Goal: Transaction & Acquisition: Purchase product/service

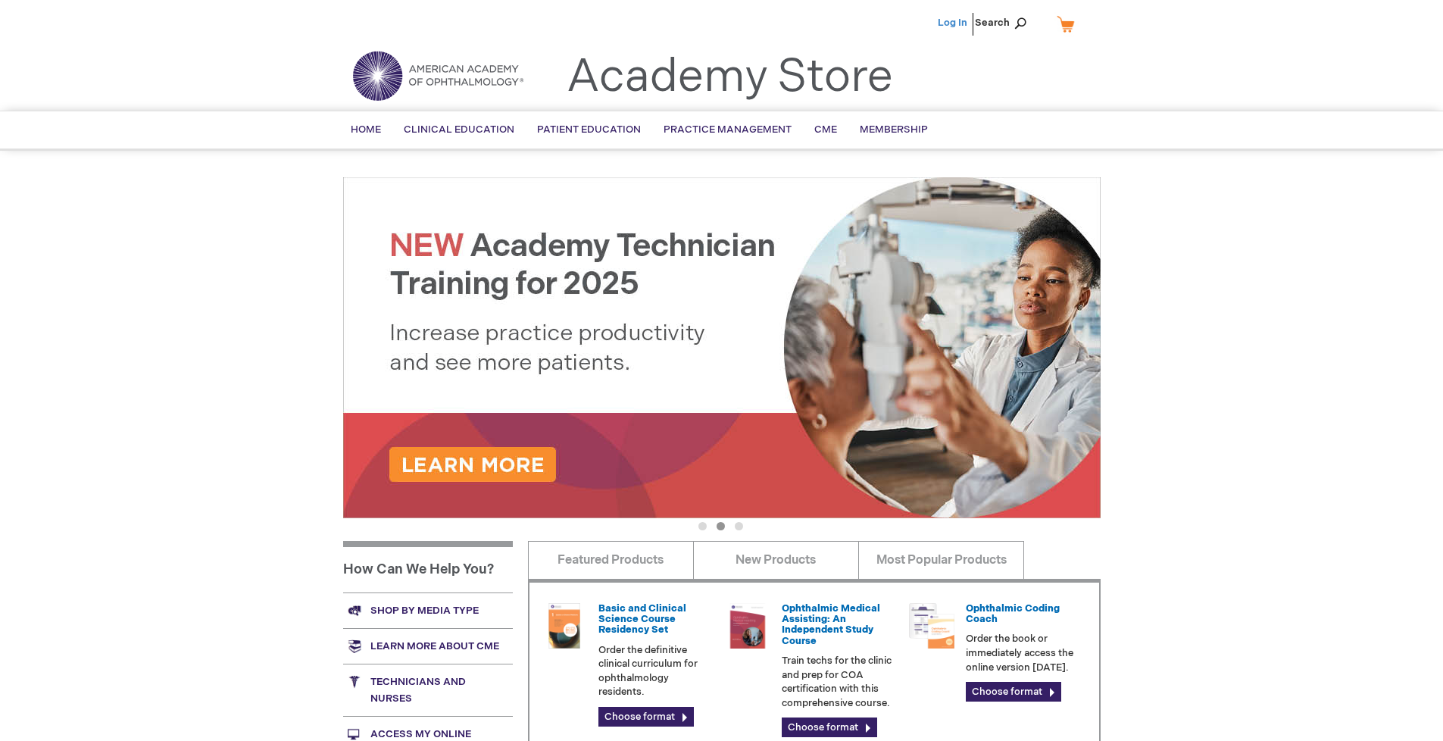
click at [954, 23] on link "Log In" at bounding box center [953, 23] width 30 height 12
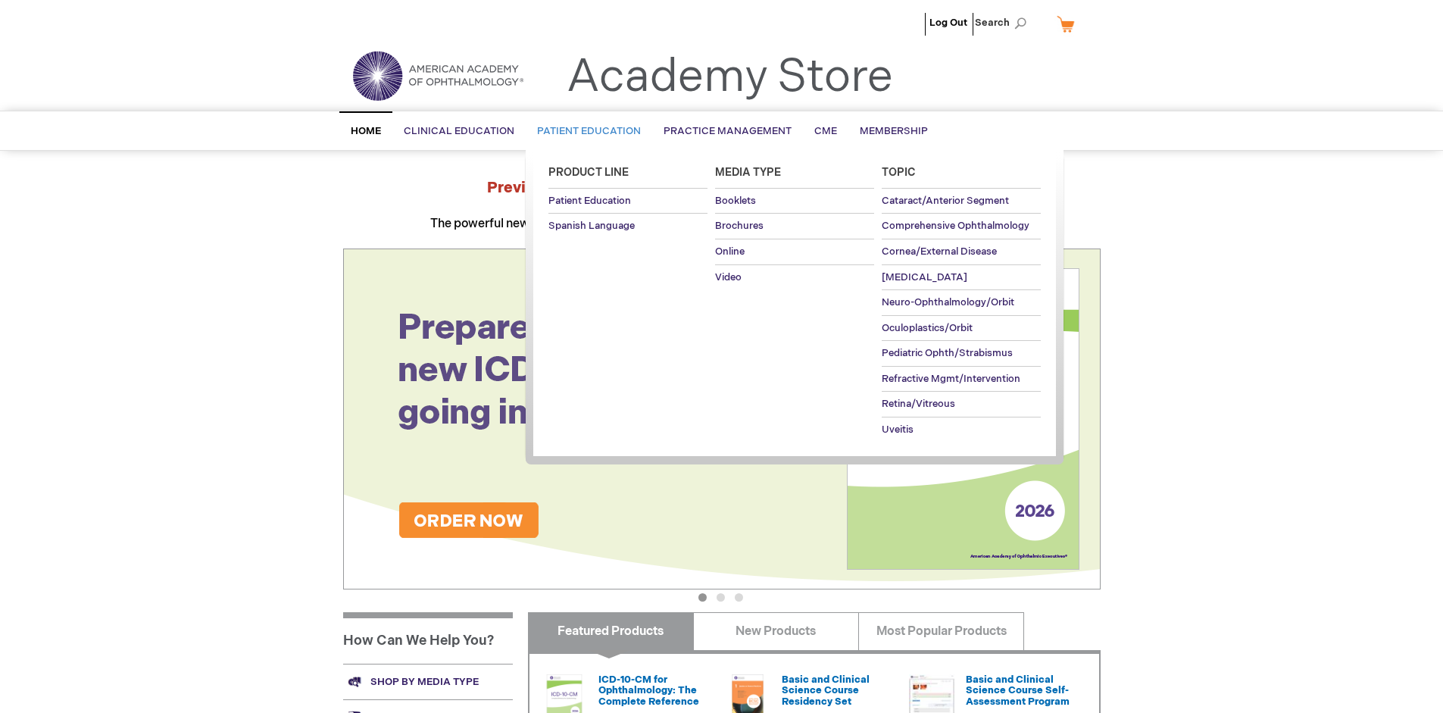
click at [585, 131] on span "Patient Education" at bounding box center [589, 131] width 104 height 12
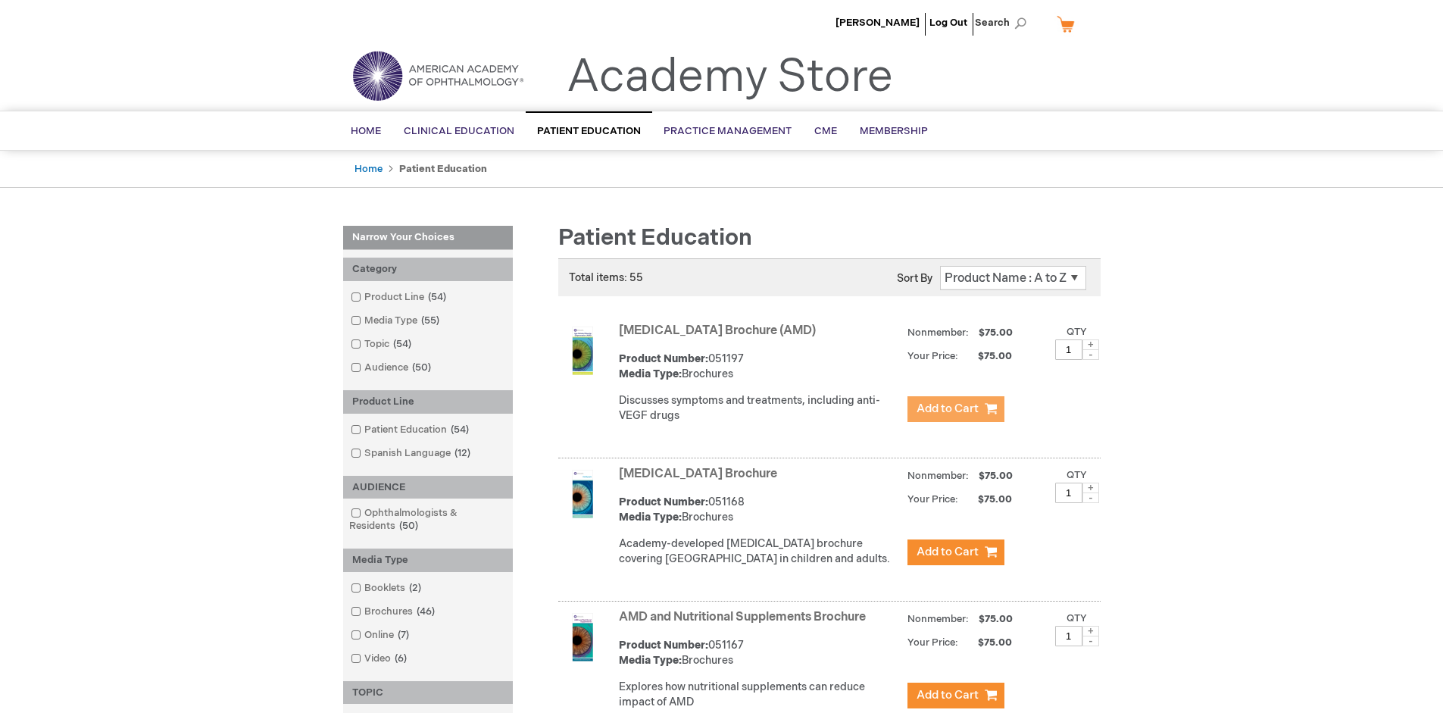
click at [955, 409] on span "Add to Cart" at bounding box center [947, 408] width 62 height 14
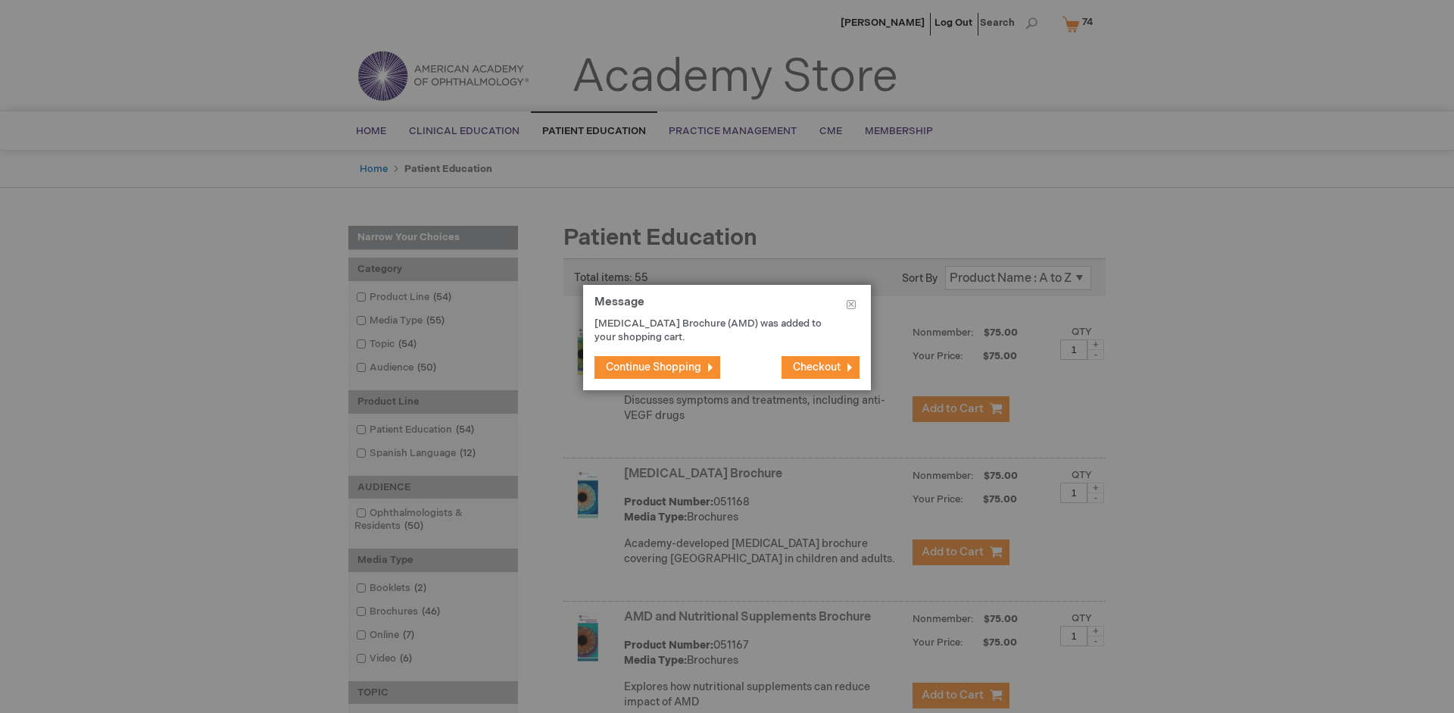
click at [654, 367] on span "Continue Shopping" at bounding box center [653, 367] width 95 height 13
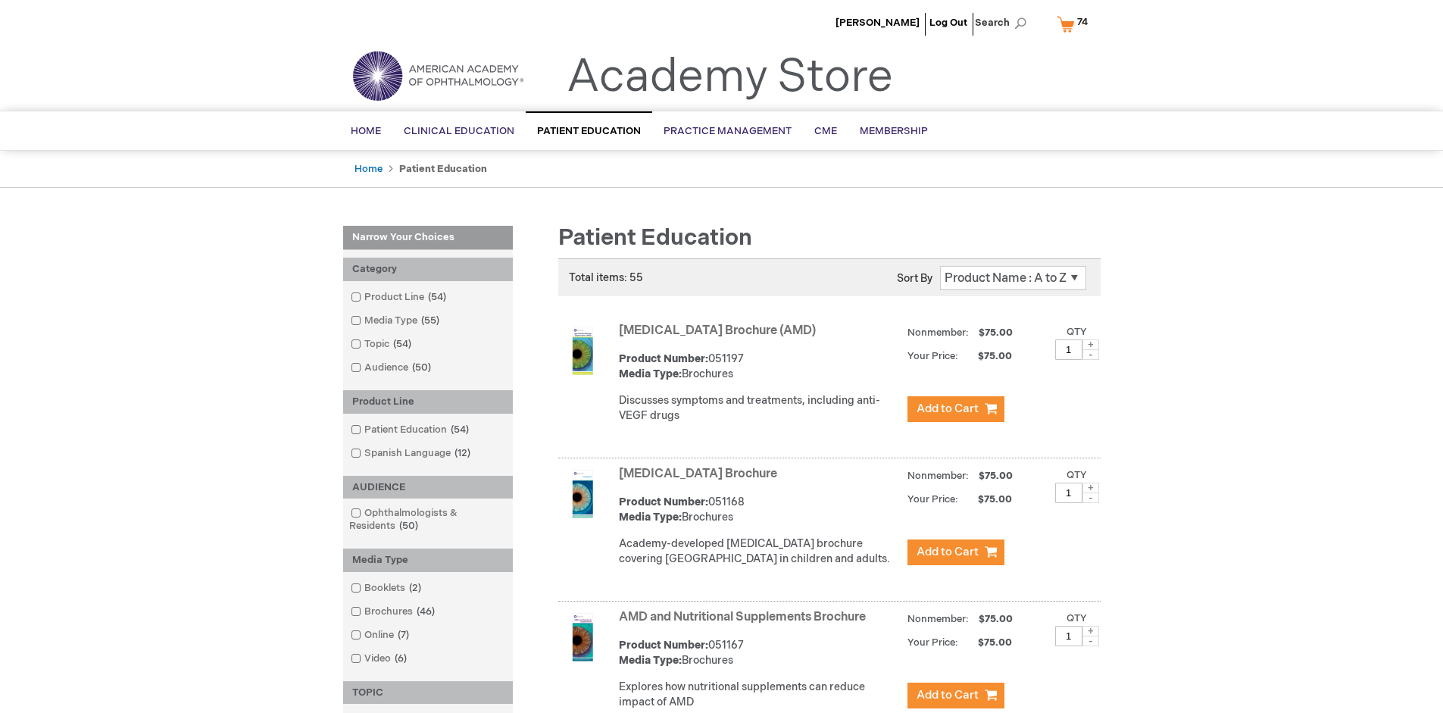
click at [745, 624] on link "AMD and Nutritional Supplements Brochure" at bounding box center [742, 617] width 247 height 14
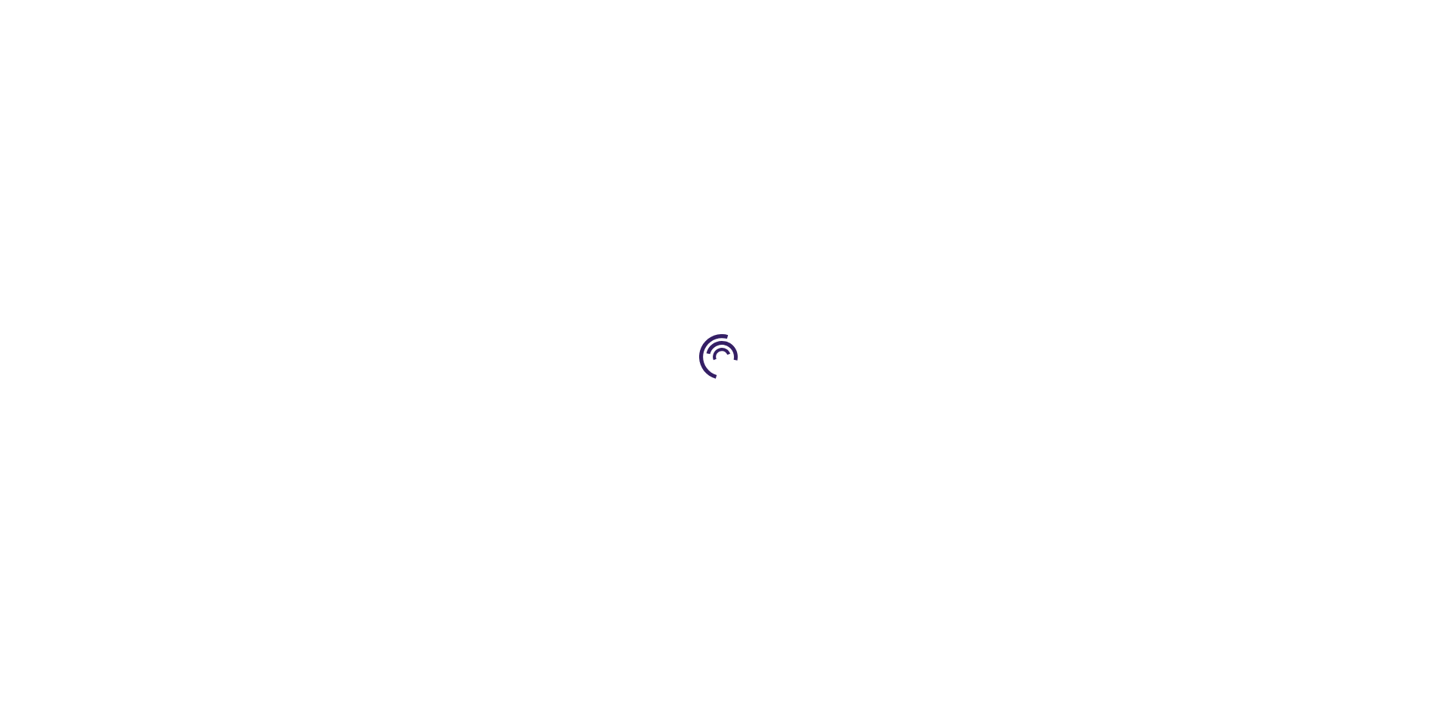
type input "1"
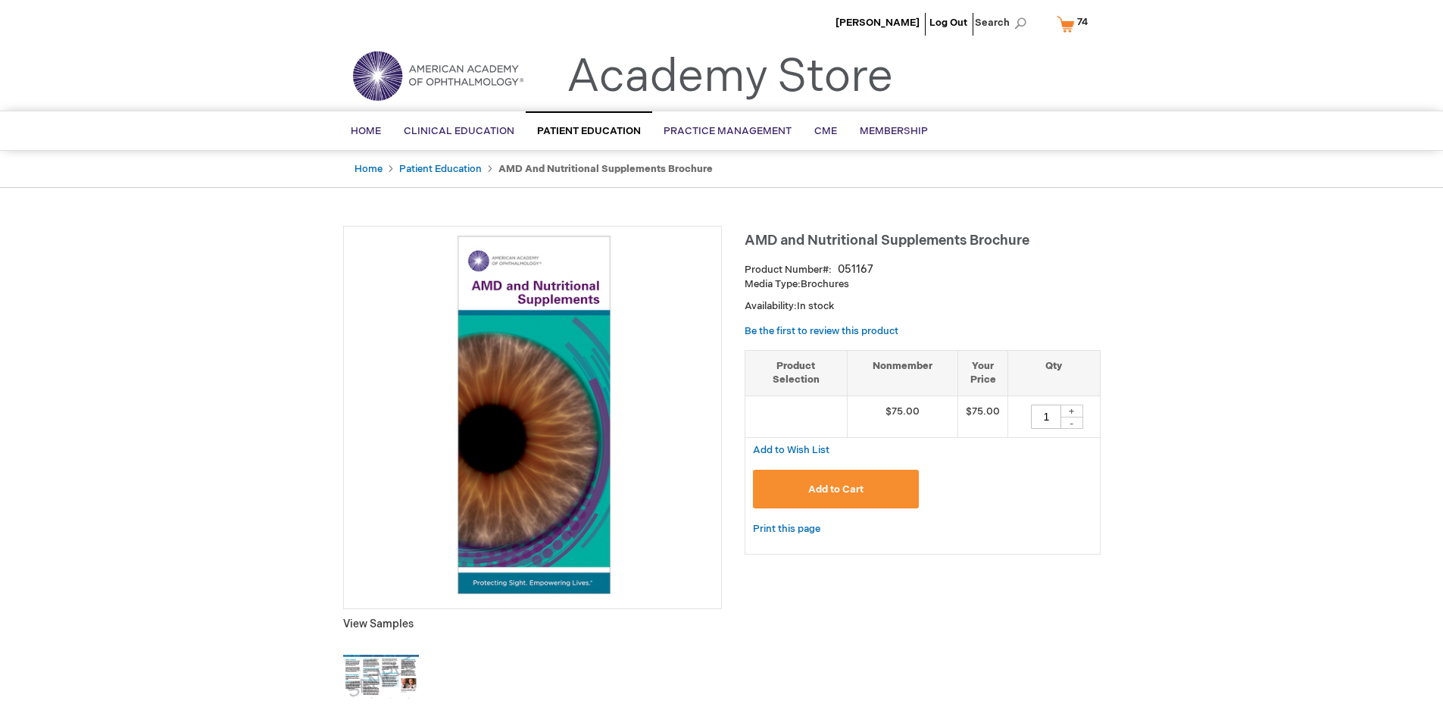
click at [835, 489] on span "Add to Cart" at bounding box center [835, 489] width 55 height 12
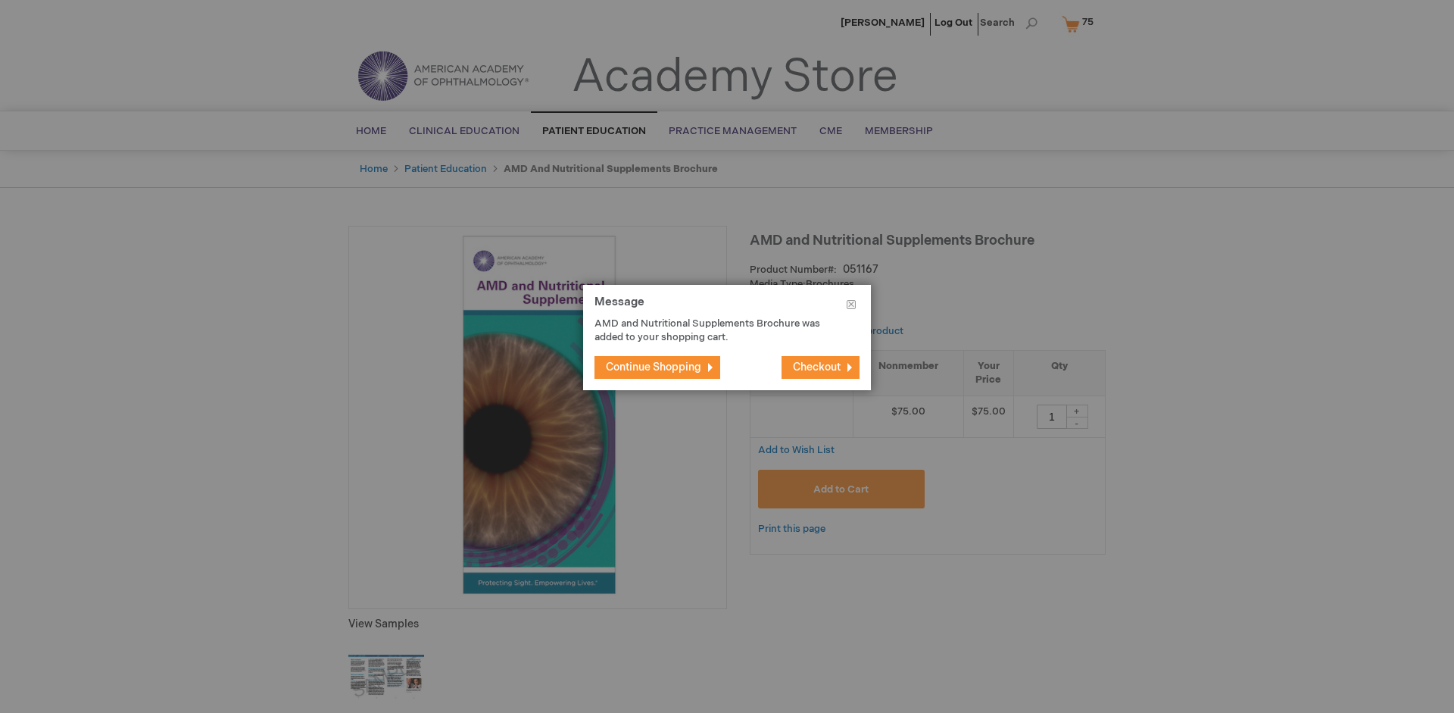
click at [654, 367] on span "Continue Shopping" at bounding box center [653, 367] width 95 height 13
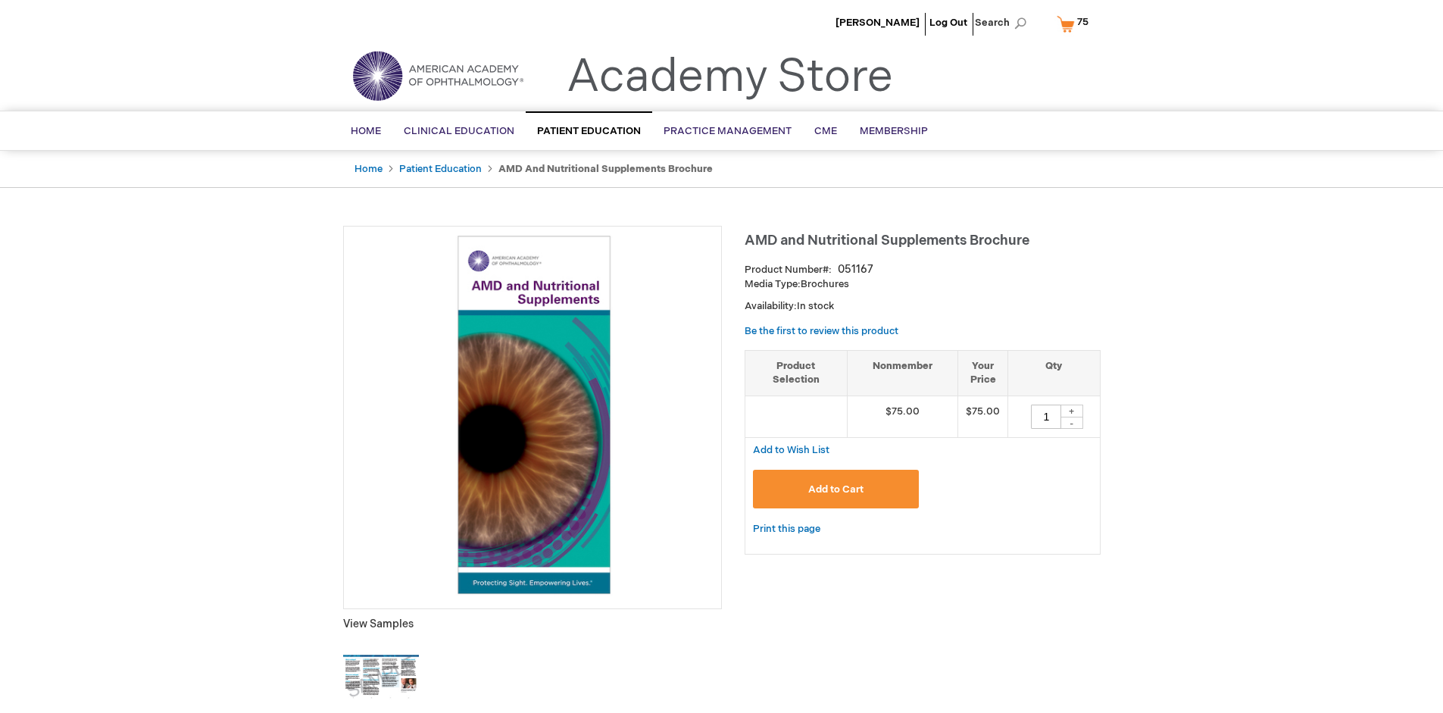
click at [1076, 23] on span "75 75 items" at bounding box center [1083, 22] width 16 height 18
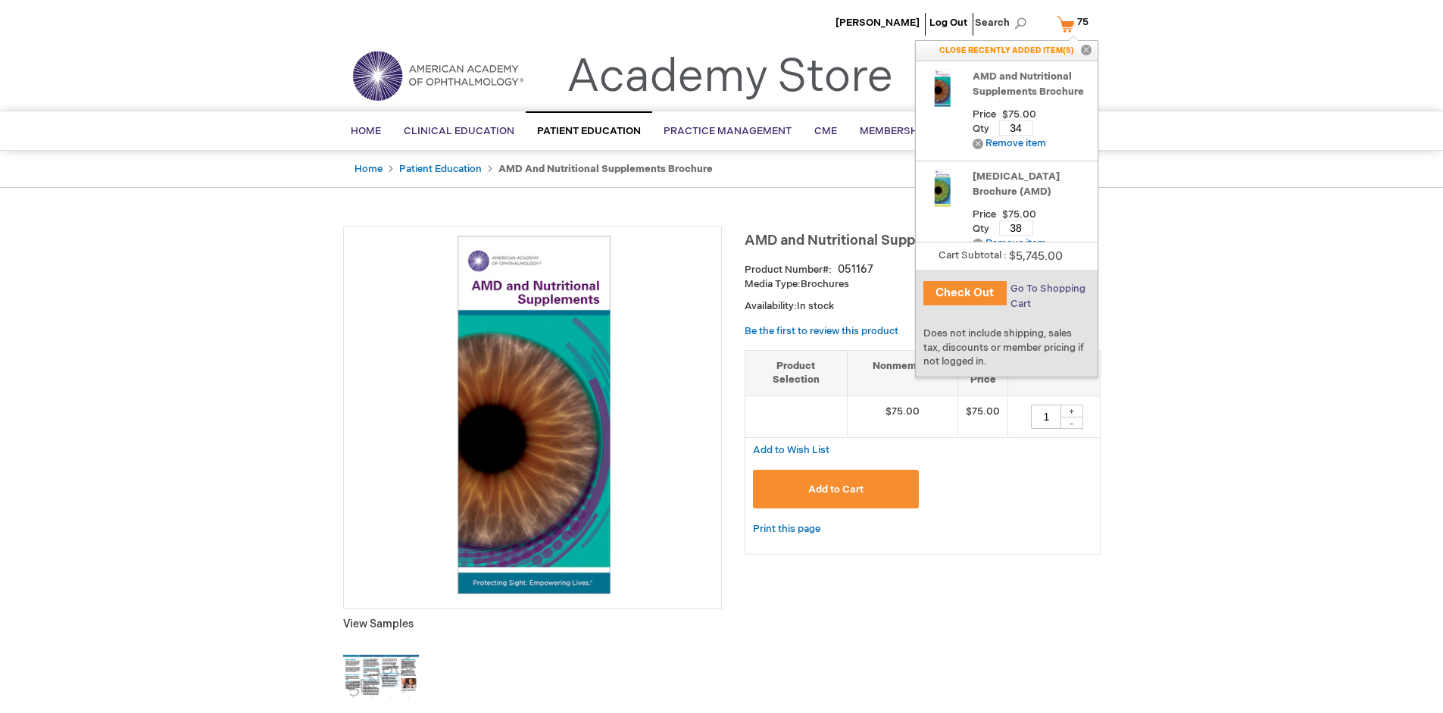
click at [1047, 289] on span "Go To Shopping Cart" at bounding box center [1047, 296] width 75 height 27
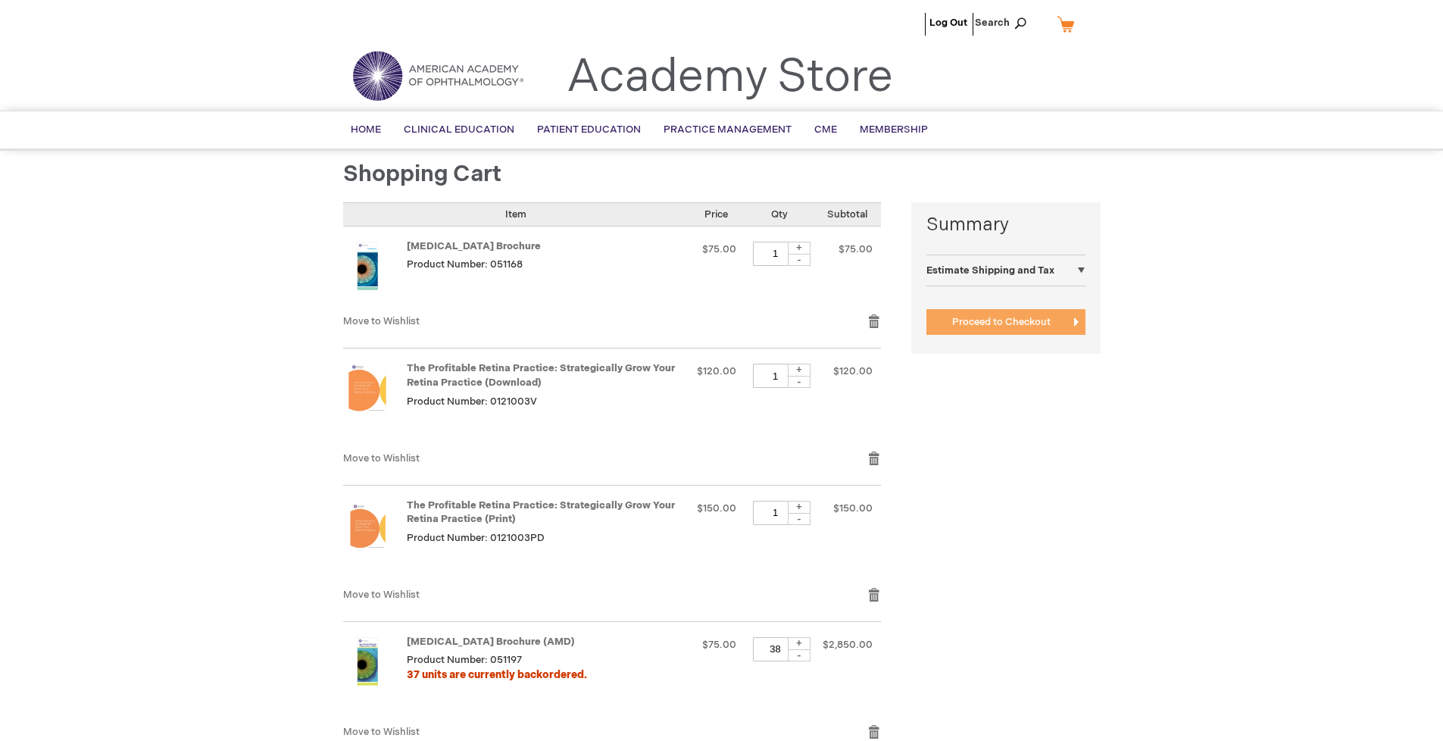
click at [1001, 322] on span "Proceed to Checkout" at bounding box center [1001, 322] width 98 height 12
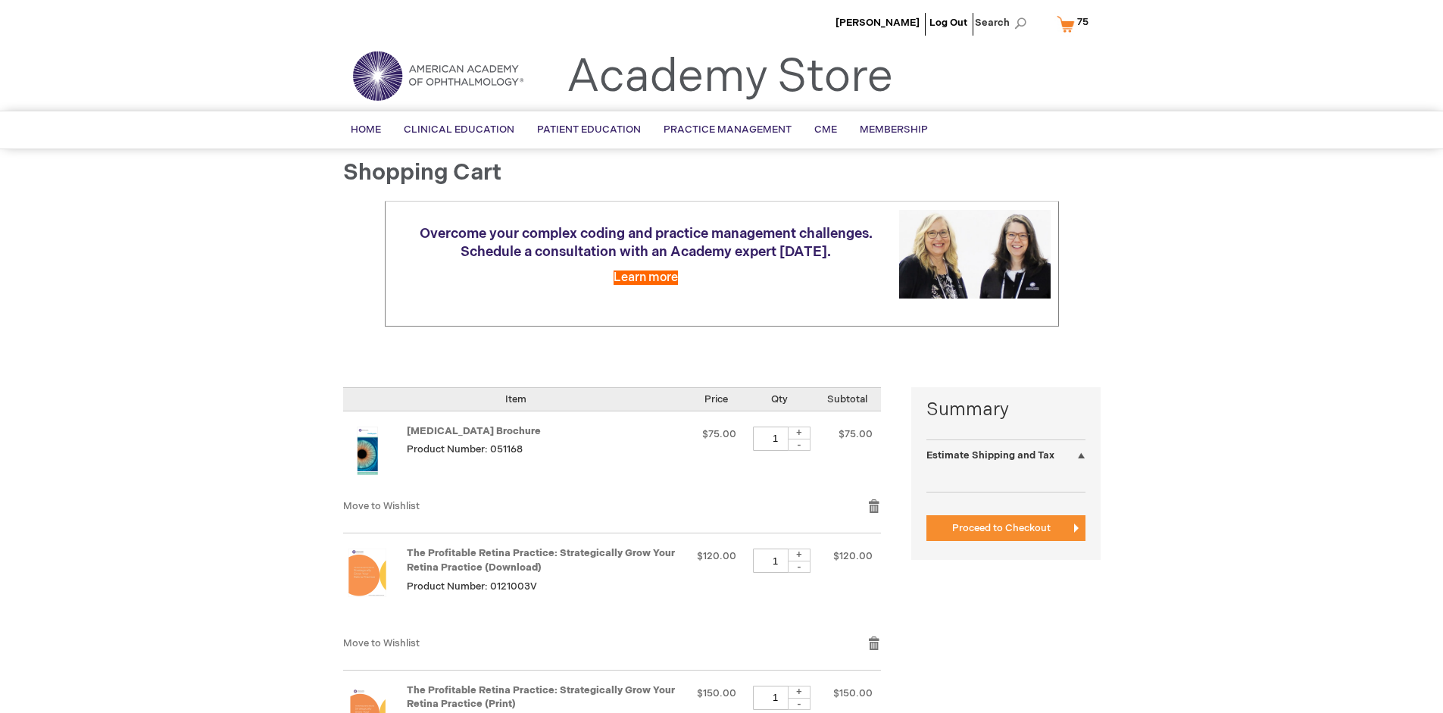
select select "US"
select select "41"
